Goal: Communication & Community: Ask a question

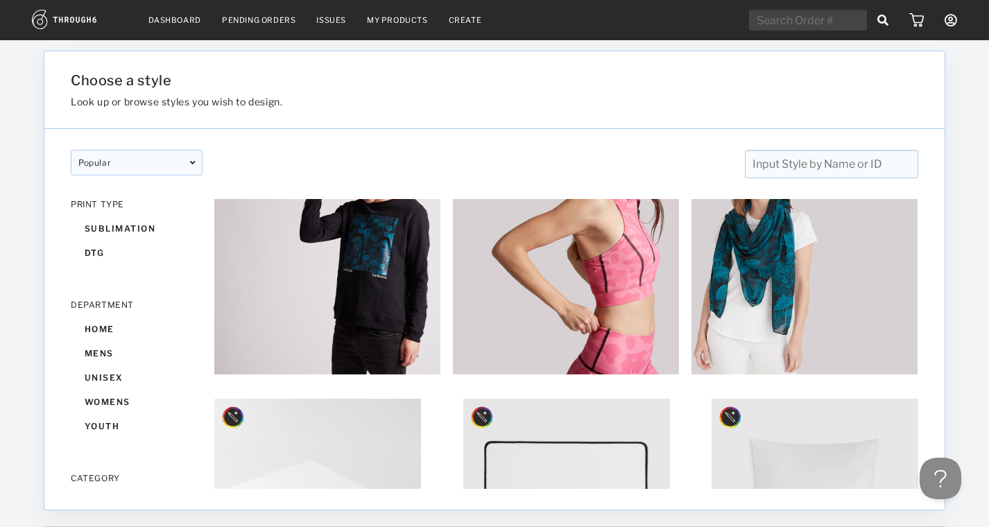
scroll to position [273, 0]
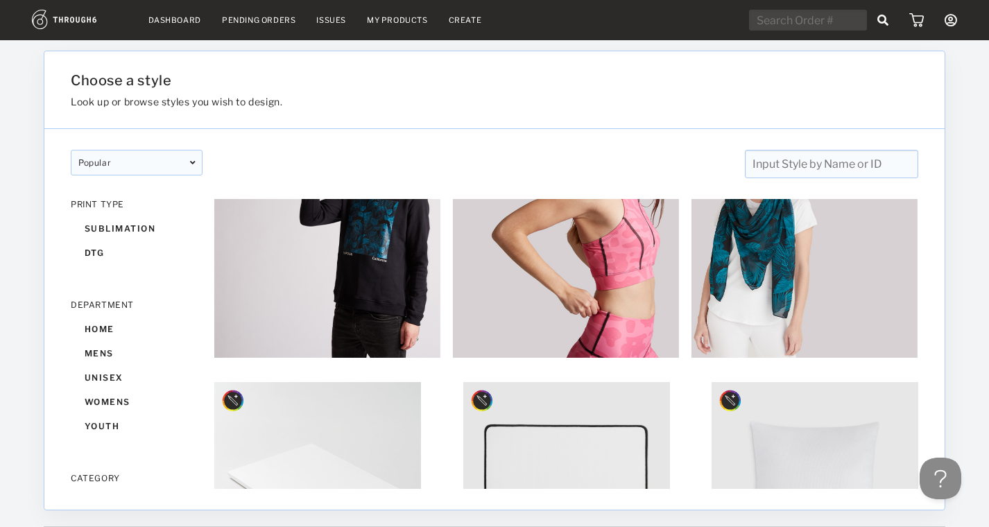
click at [411, 20] on link "My Products" at bounding box center [397, 20] width 61 height 10
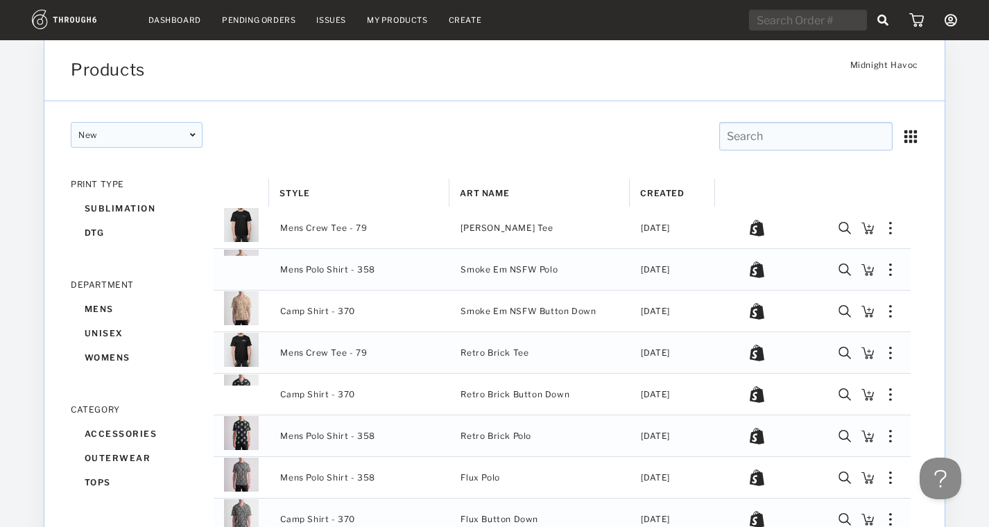
scroll to position [19, 0]
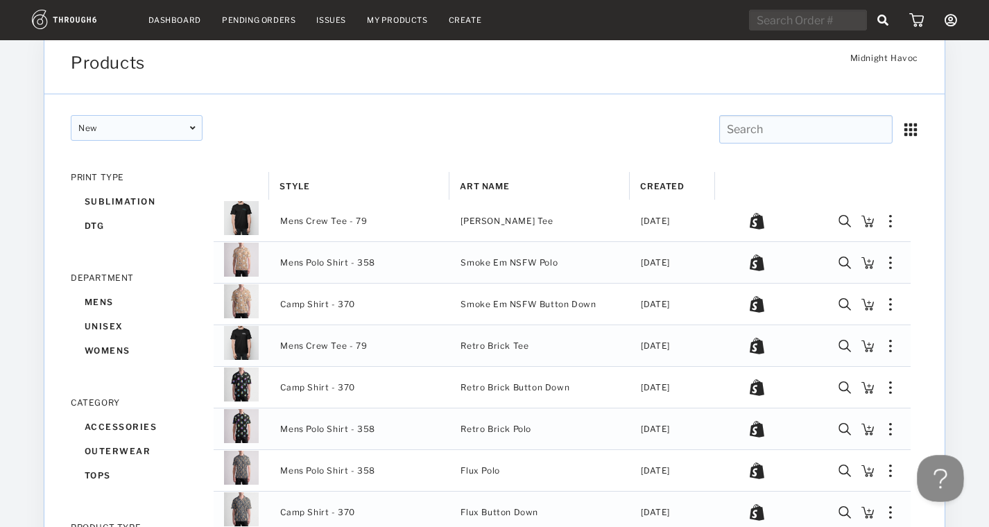
click at [932, 474] on button "Open Beacon popover" at bounding box center [938, 476] width 42 height 42
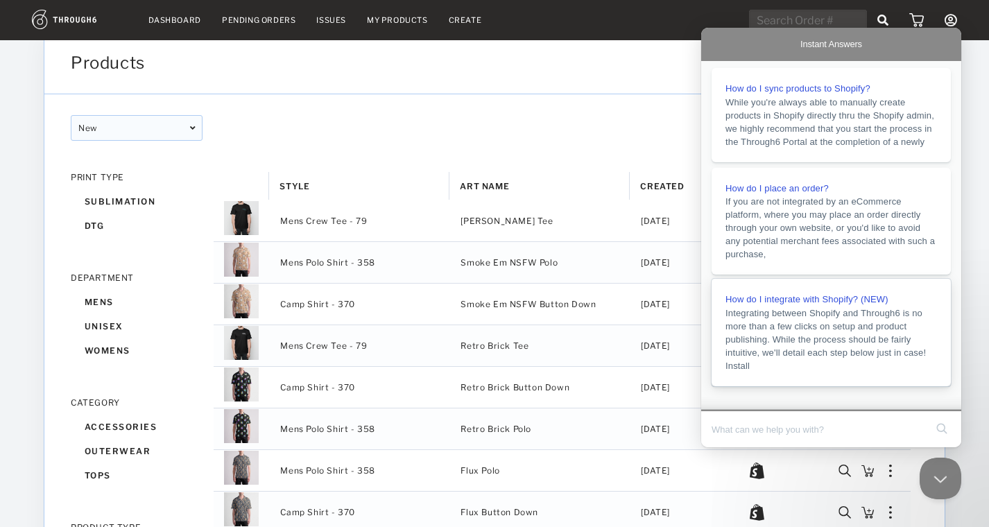
scroll to position [10, 0]
click at [776, 422] on input "Search Doc articles" at bounding box center [819, 429] width 214 height 29
type input "Are you still in business? We have some"
click at [928, 478] on button "Close Beacon popover" at bounding box center [938, 476] width 42 height 42
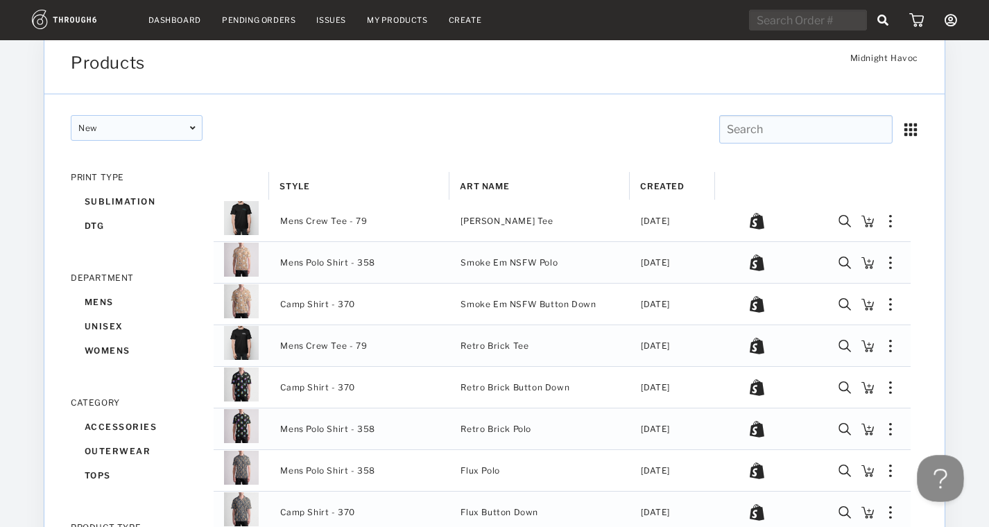
click at [934, 470] on button "Open Beacon popover" at bounding box center [938, 476] width 42 height 42
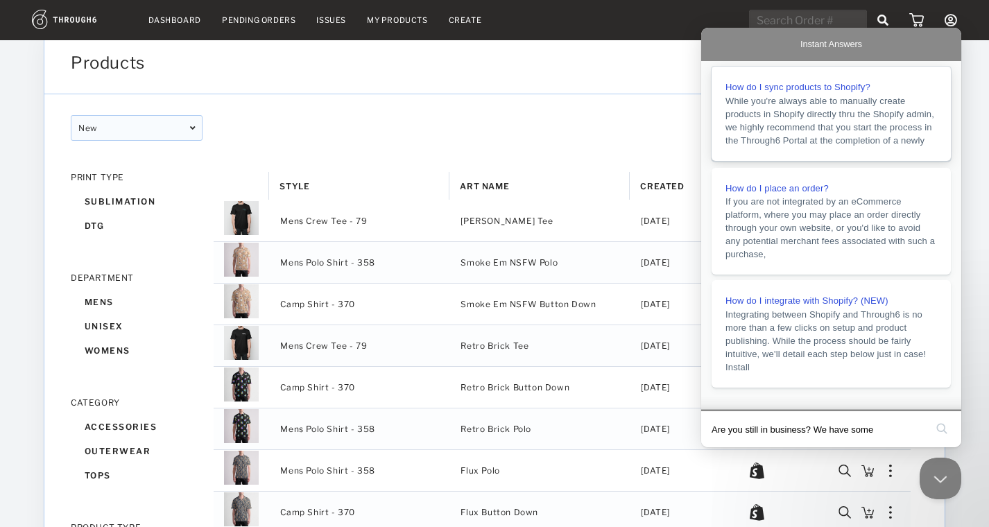
click at [829, 135] on span "While you're always able to manually create products in Shopify directly thru t…" at bounding box center [829, 121] width 209 height 50
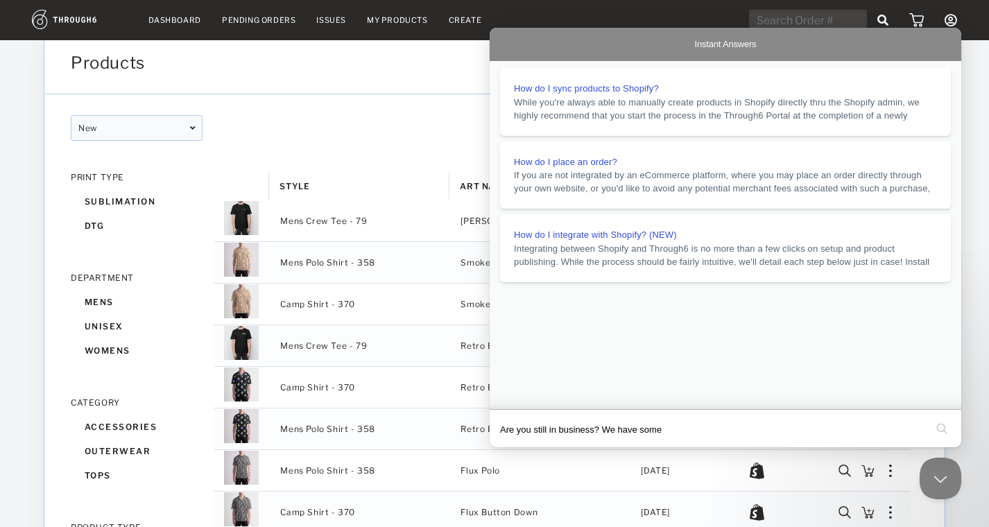
click at [515, 448] on button "Close" at bounding box center [502, 457] width 25 height 18
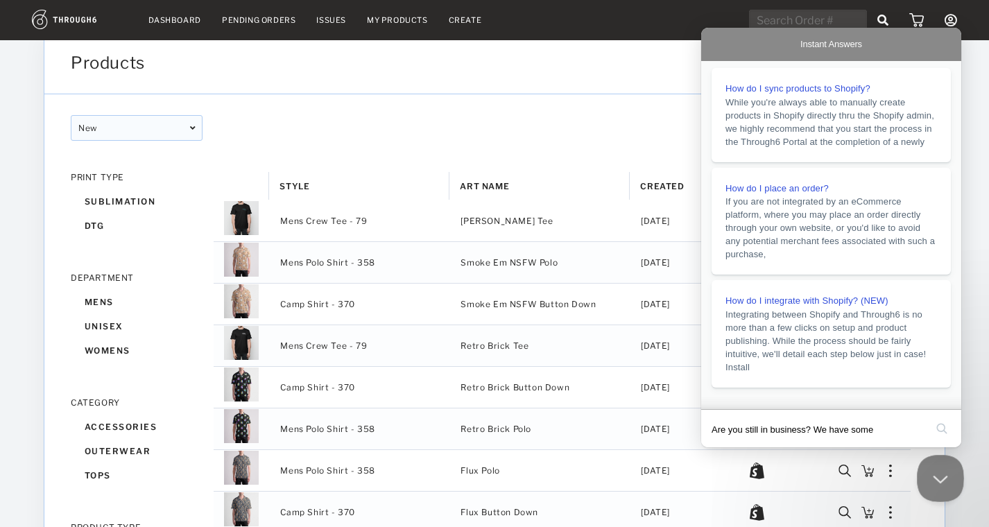
click at [941, 467] on button "Close Beacon popover" at bounding box center [938, 476] width 42 height 42
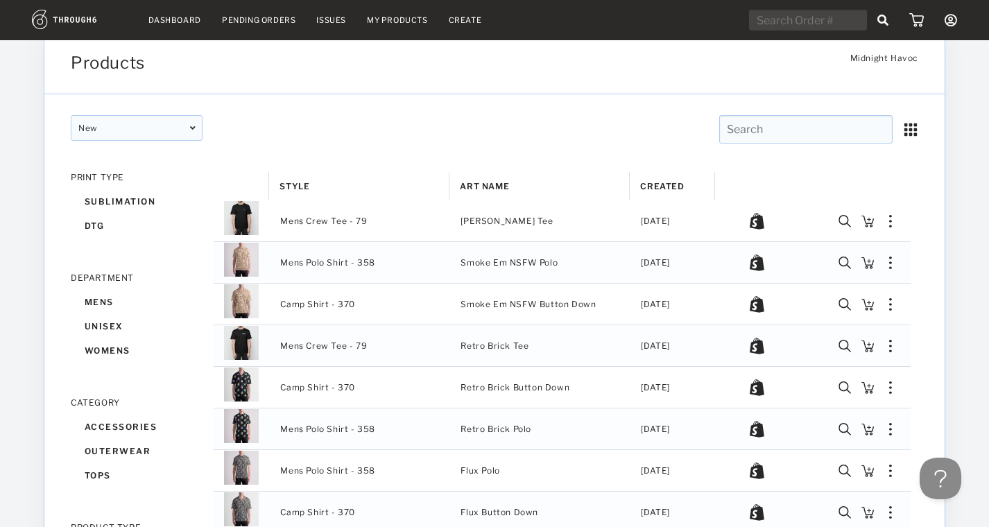
click at [948, 22] on icon at bounding box center [951, 20] width 12 height 12
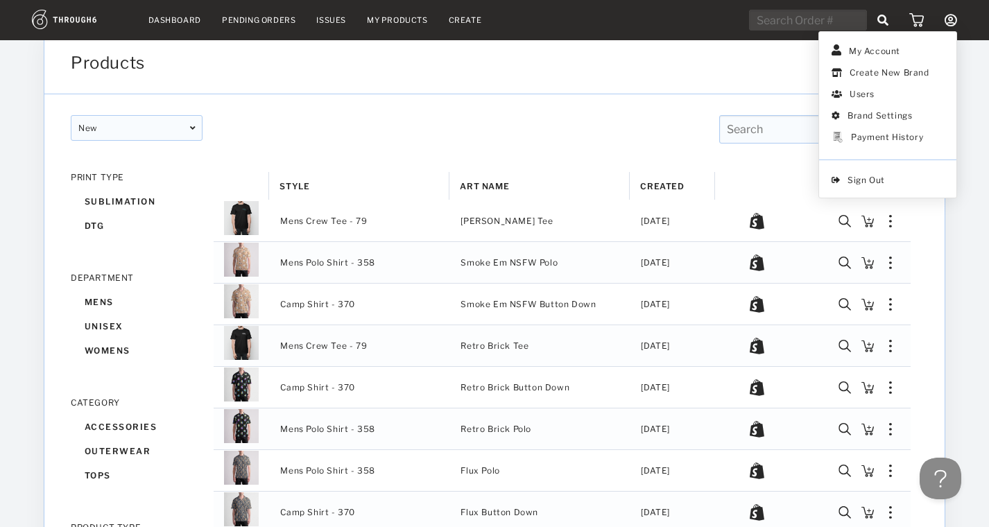
click at [948, 21] on icon at bounding box center [951, 20] width 12 height 12
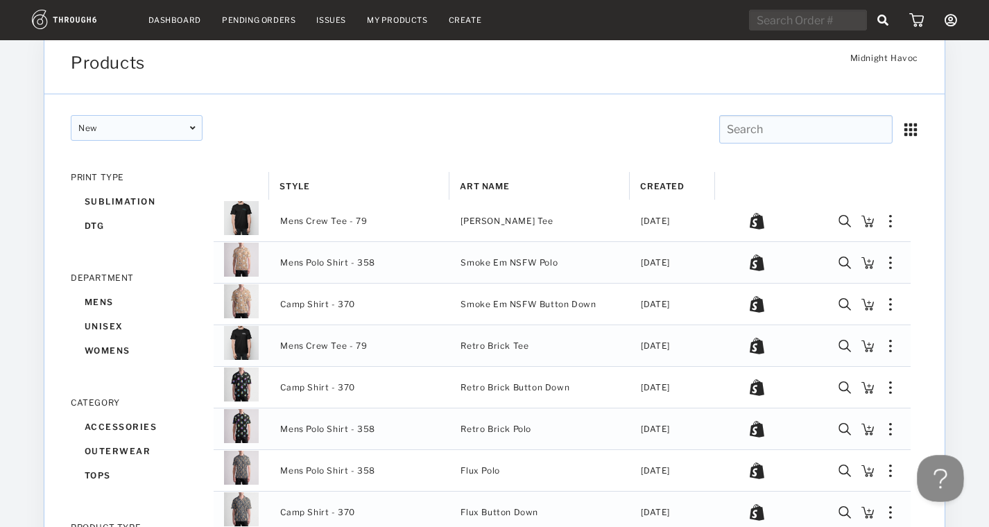
click at [940, 472] on button "Open Beacon popover" at bounding box center [938, 476] width 42 height 42
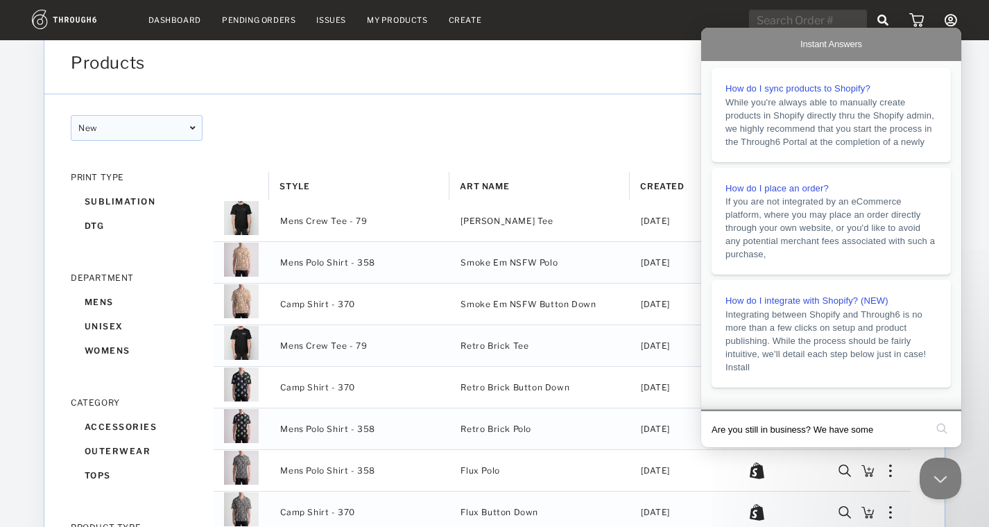
click at [824, 421] on input "Are you still in business? We have some" at bounding box center [819, 429] width 214 height 29
type input "need help"
click button "search" at bounding box center [942, 429] width 22 height 22
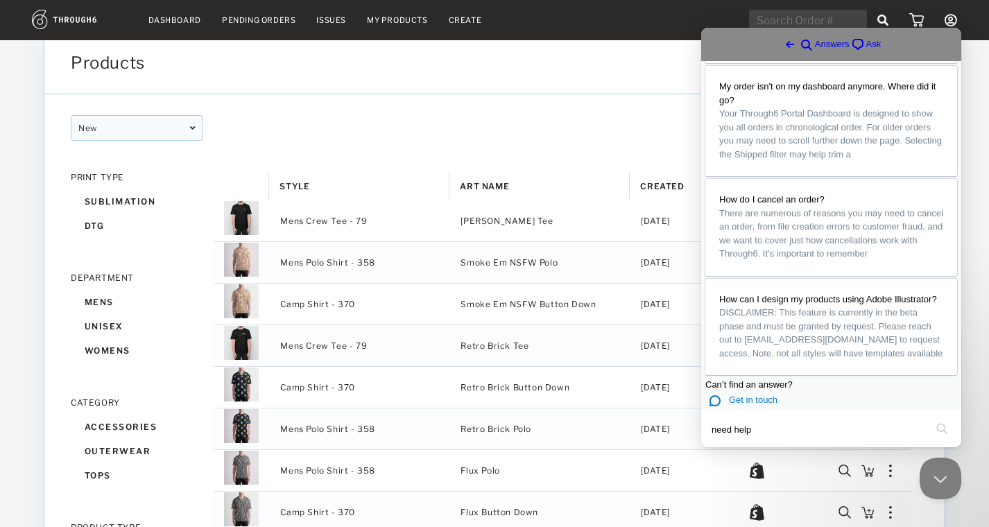
scroll to position [926, 0]
click at [866, 49] on span "Ask" at bounding box center [873, 44] width 15 height 14
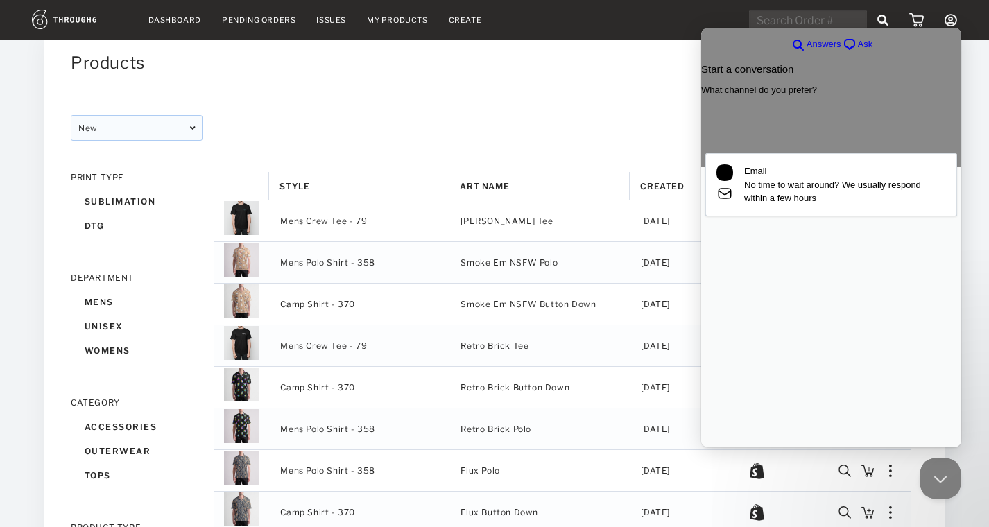
scroll to position [0, 0]
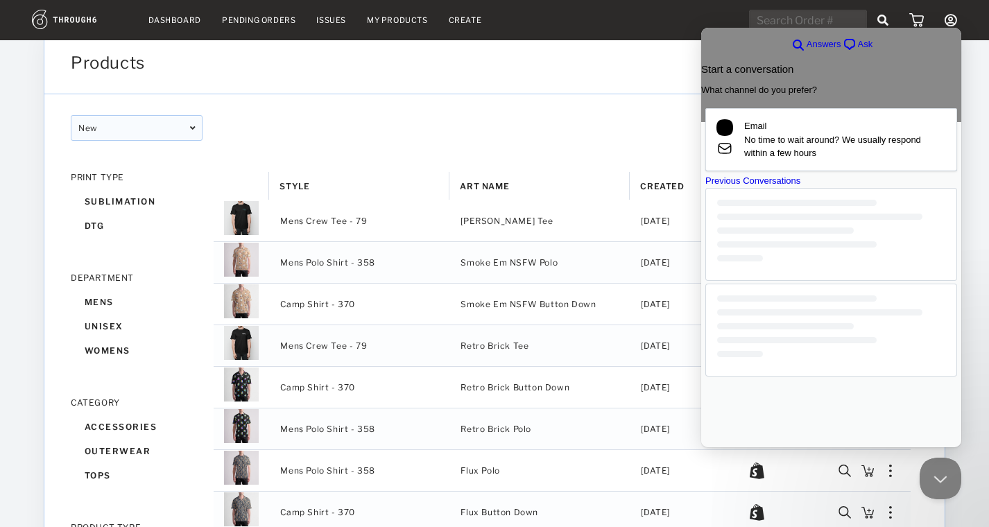
click at [816, 368] on div "Previous Conversations" at bounding box center [831, 275] width 252 height 203
click at [793, 377] on div at bounding box center [831, 330] width 252 height 93
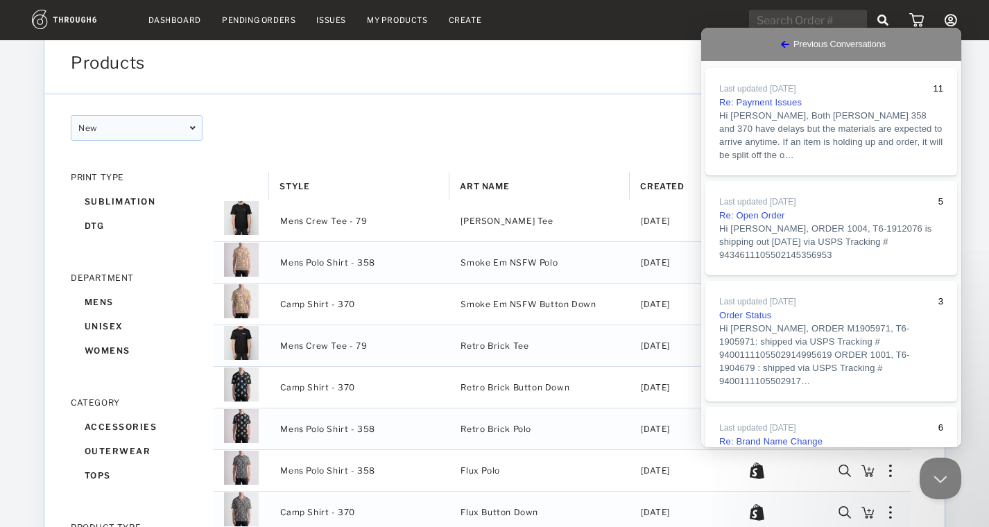
click at [712, 33] on div "Go back Previous Conversations" at bounding box center [831, 44] width 260 height 33
click at [777, 47] on span "Go back" at bounding box center [785, 44] width 17 height 17
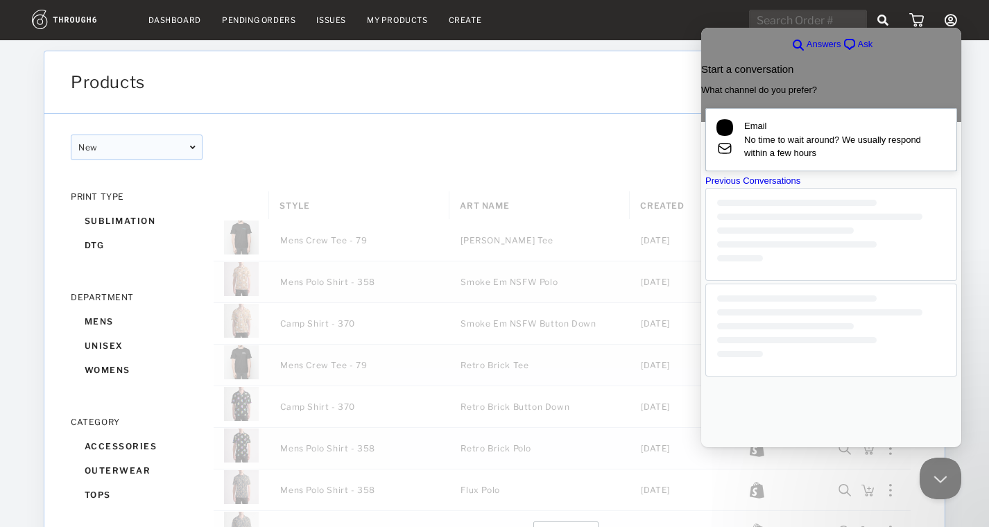
click at [835, 153] on span "No time to wait around? We usually respond within a few hours" at bounding box center [845, 146] width 202 height 27
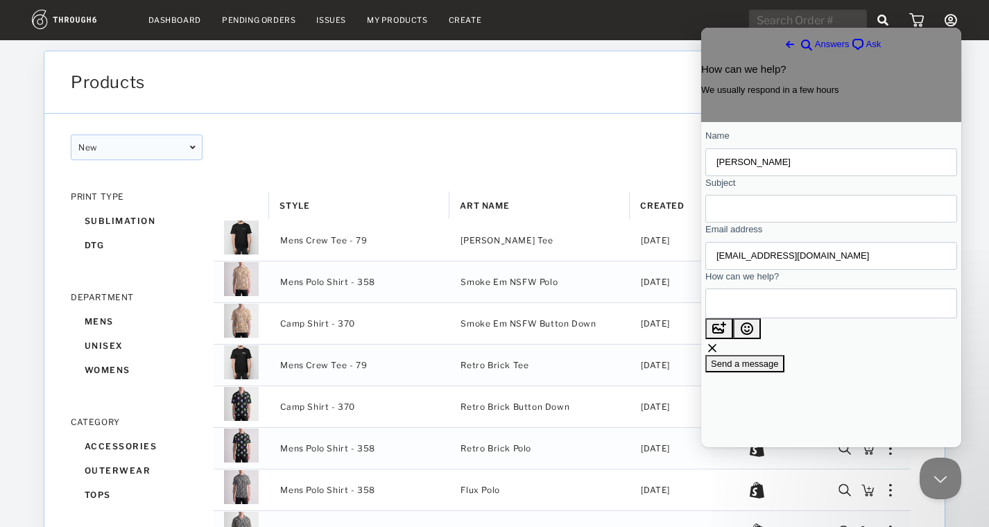
click at [763, 217] on input "Subject" at bounding box center [831, 208] width 230 height 25
type input "In Business?"
click at [791, 318] on textarea "How can we help?" at bounding box center [779, 303] width 126 height 28
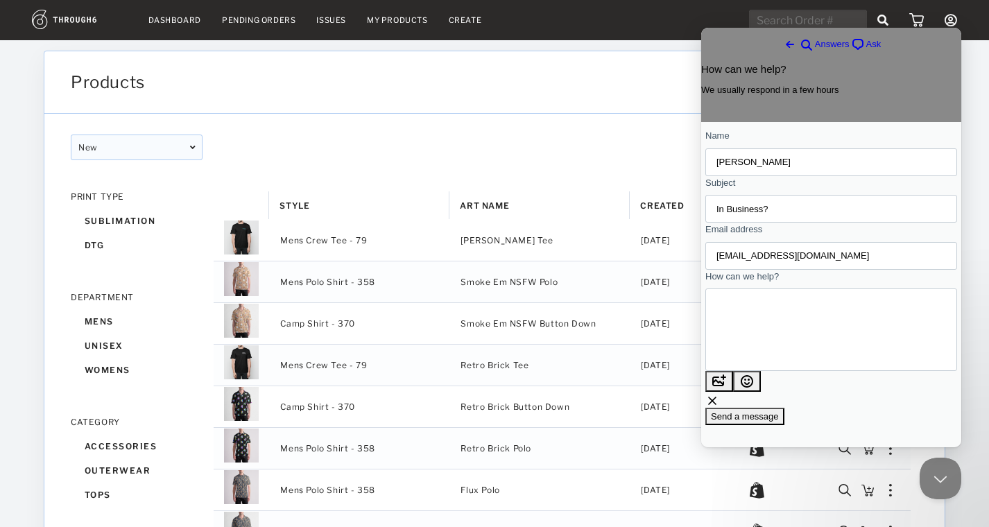
scroll to position [16, 0]
type textarea "Hi team, We have some items we want to order, but wanted to see if you are stil…"
click at [779, 422] on span "Send a message" at bounding box center [745, 416] width 68 height 10
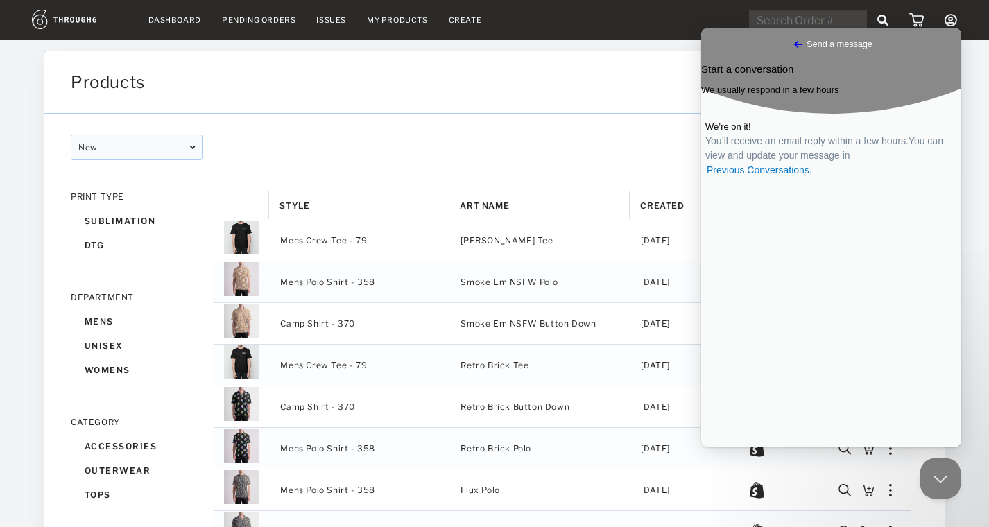
click at [606, 135] on div at bounding box center [709, 153] width 429 height 36
click at [931, 480] on button "Close Beacon popover" at bounding box center [938, 476] width 42 height 42
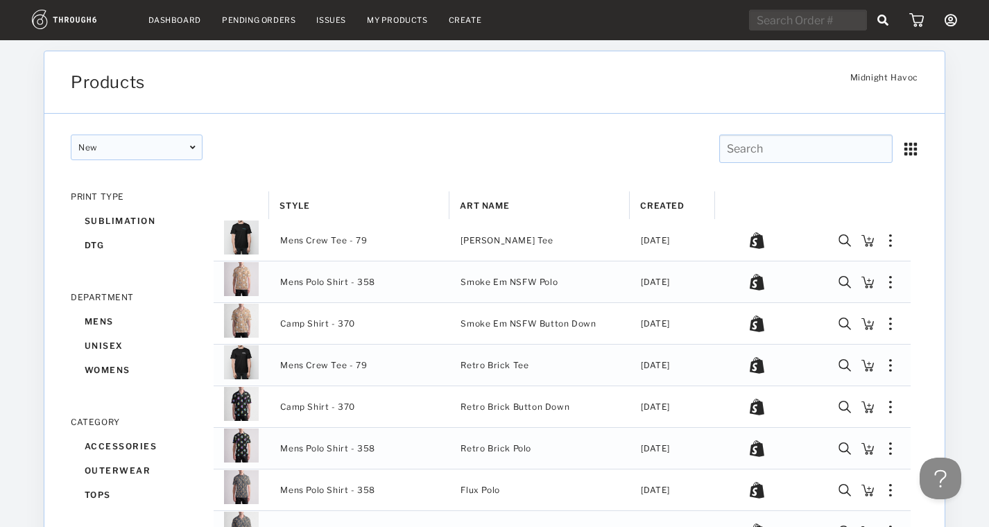
click at [59, 15] on img at bounding box center [80, 19] width 96 height 19
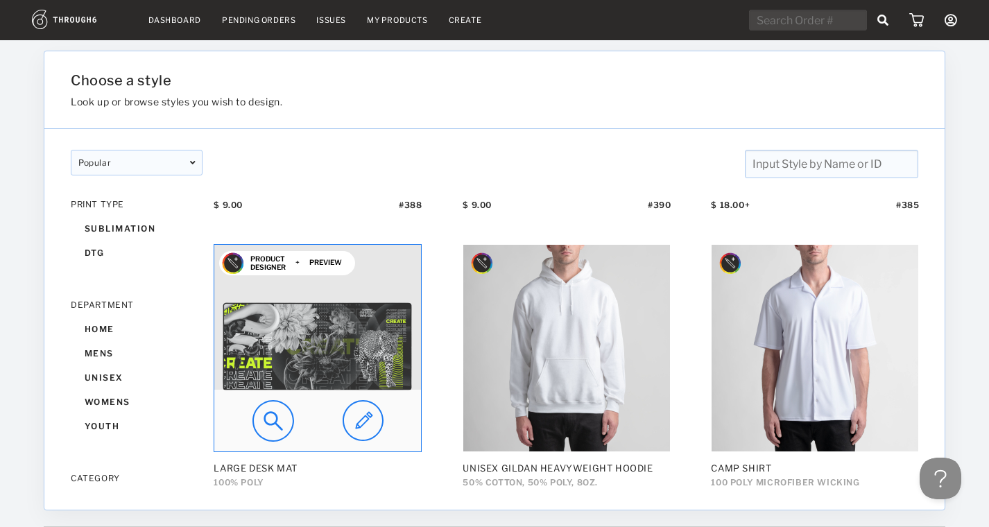
scroll to position [703, 0]
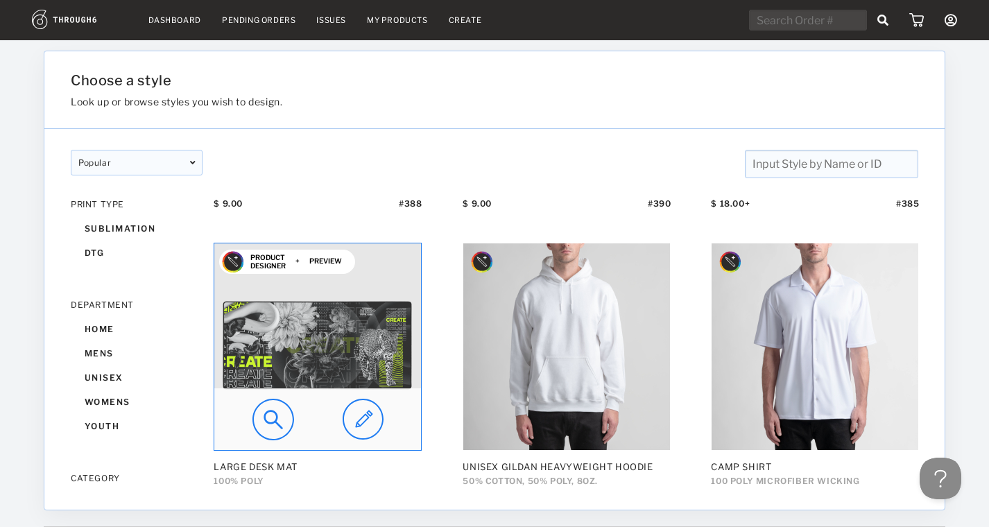
click at [345, 372] on img at bounding box center [317, 346] width 207 height 207
click at [259, 421] on img at bounding box center [273, 420] width 42 height 42
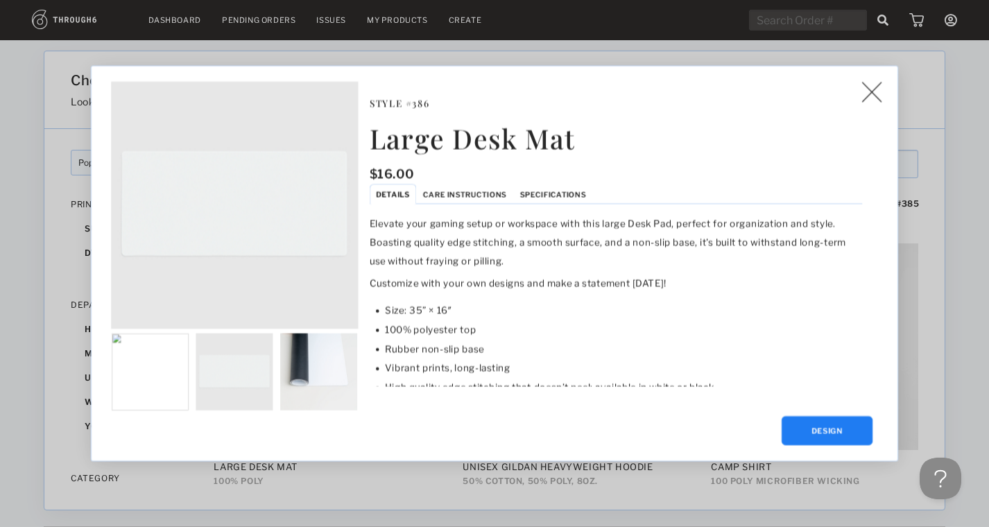
click at [862, 92] on img at bounding box center [871, 92] width 20 height 21
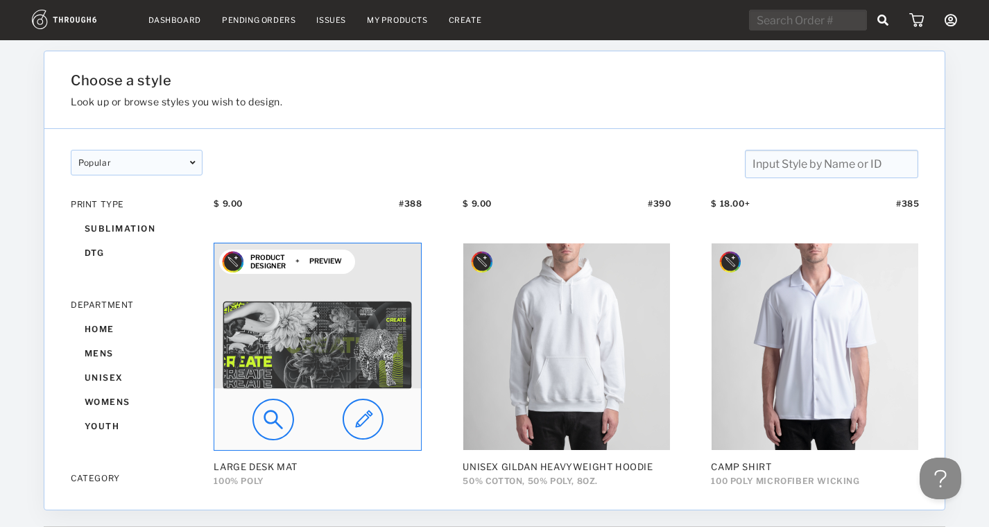
click at [259, 420] on img at bounding box center [273, 420] width 42 height 42
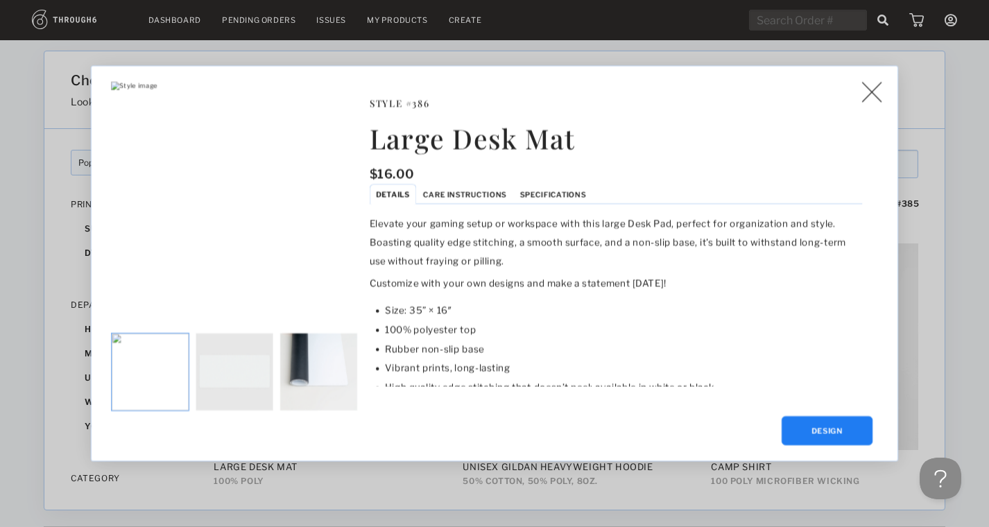
click at [144, 375] on img at bounding box center [150, 372] width 77 height 77
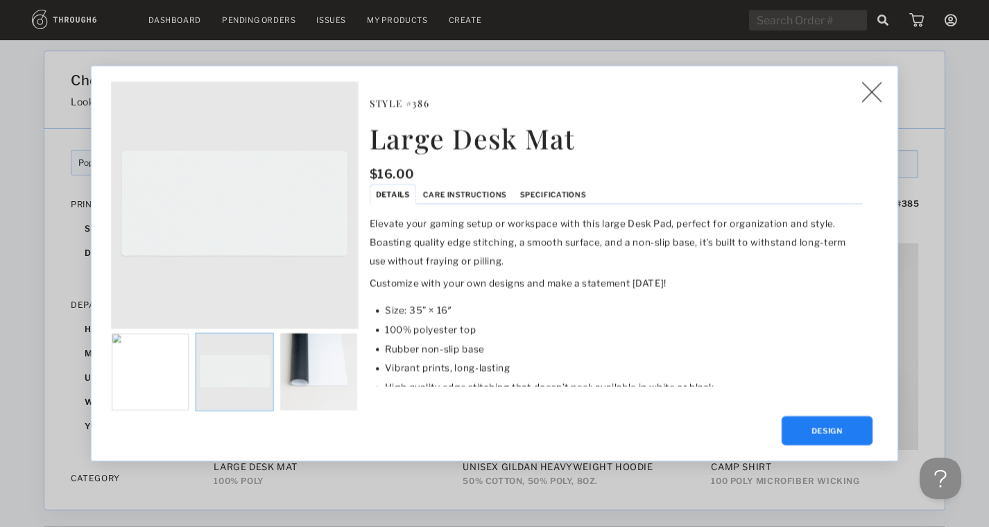
click at [264, 363] on img at bounding box center [234, 372] width 77 height 77
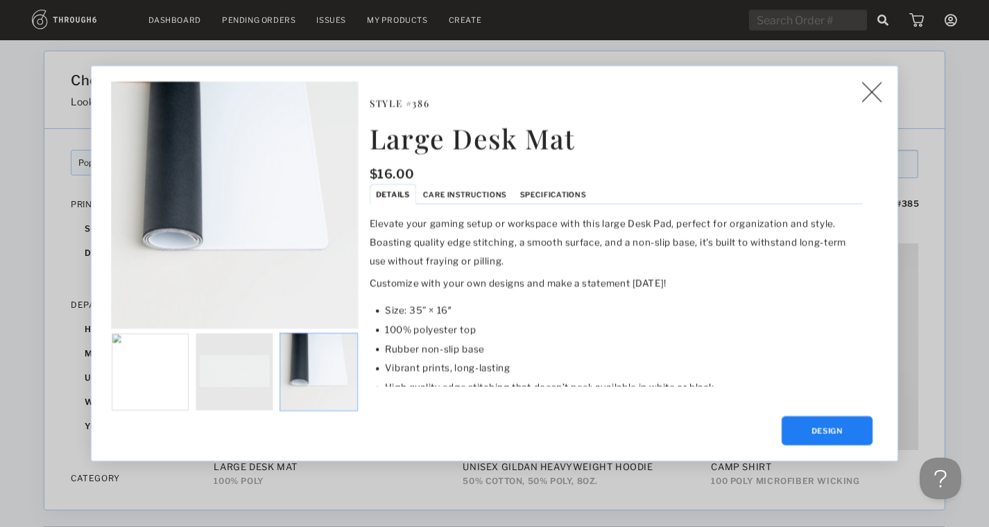
click at [317, 368] on img at bounding box center [318, 372] width 77 height 77
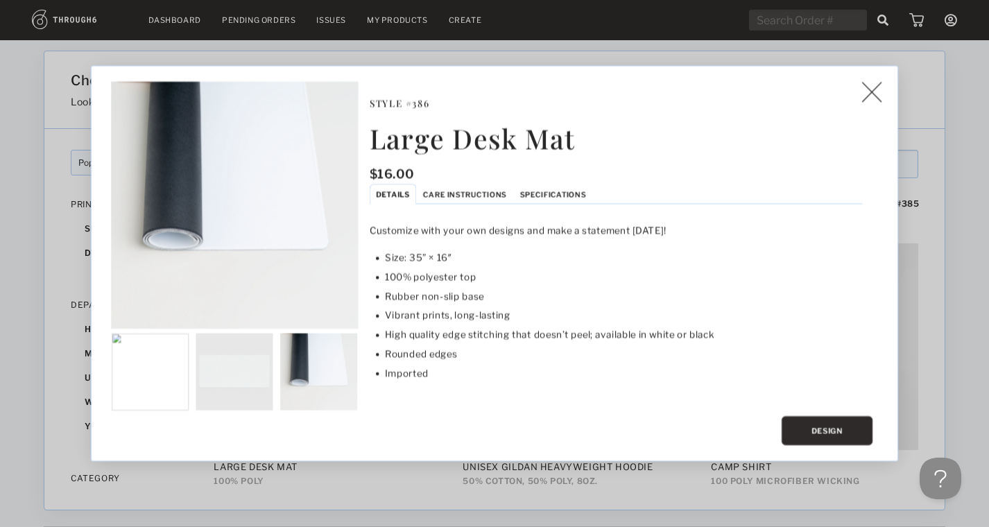
click at [828, 416] on button "Design" at bounding box center [827, 430] width 91 height 29
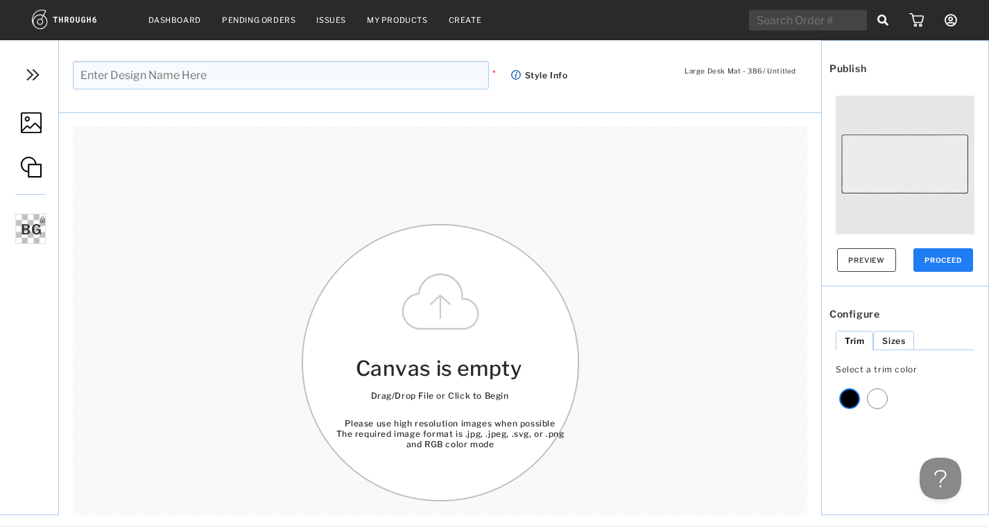
click at [28, 109] on link at bounding box center [29, 124] width 58 height 65
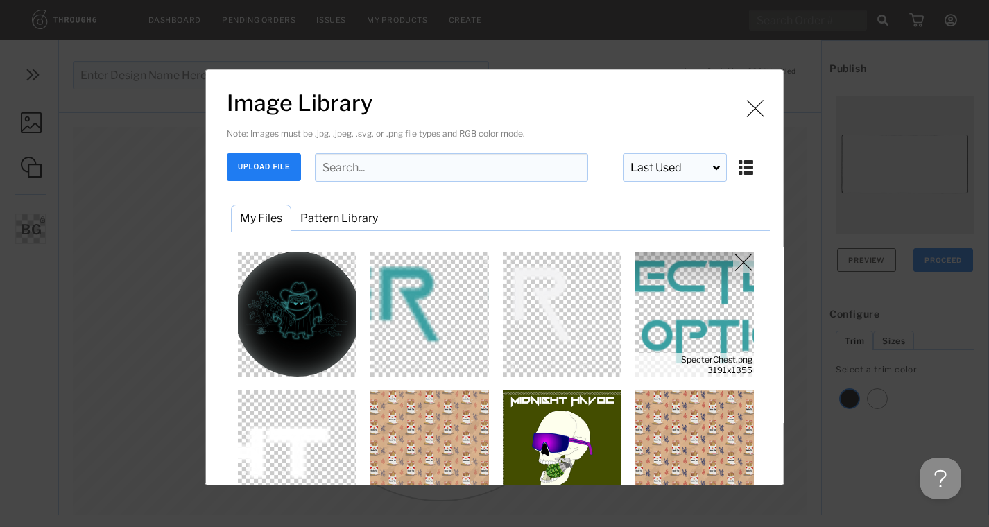
click at [704, 309] on img "Image Library" at bounding box center [695, 314] width 125 height 125
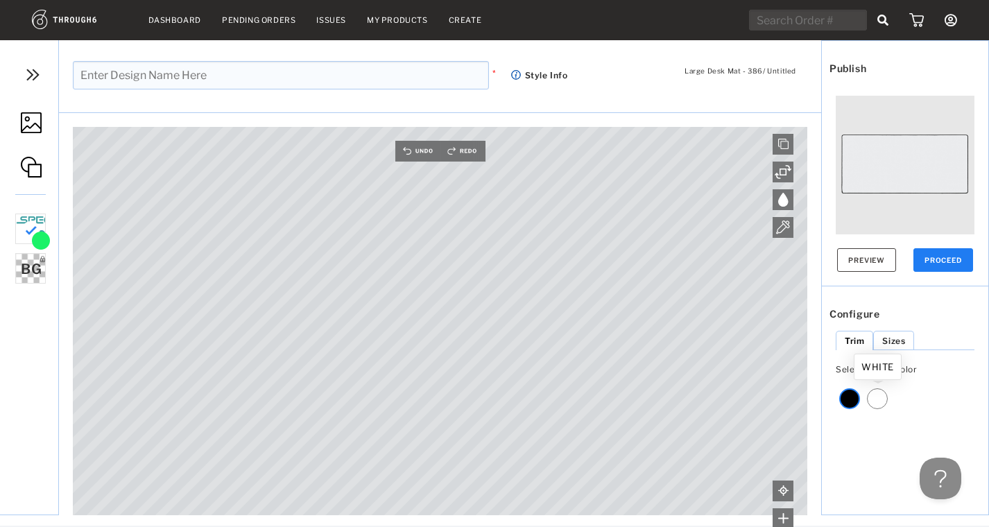
click at [887, 399] on div at bounding box center [877, 398] width 21 height 21
